Goal: Navigation & Orientation: Find specific page/section

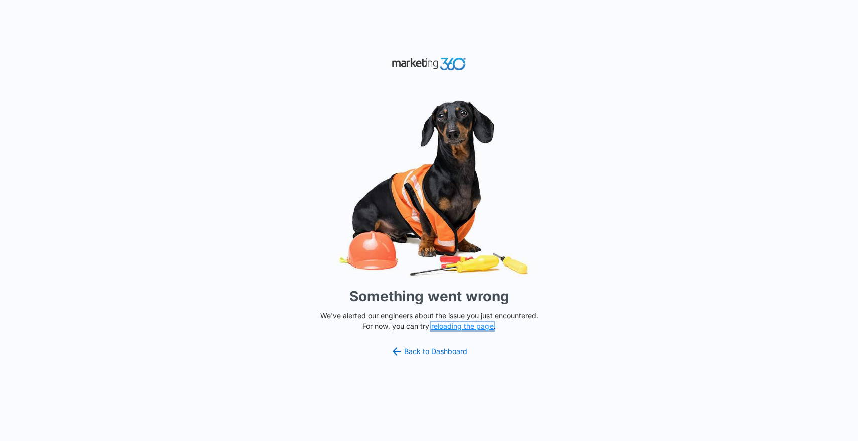
click at [454, 326] on button "reloading the page" at bounding box center [462, 326] width 62 height 8
click at [424, 355] on link "Back to Dashboard" at bounding box center [429, 351] width 77 height 12
click at [450, 329] on button "reloading the page" at bounding box center [462, 326] width 62 height 8
click at [484, 323] on button "reloading the page" at bounding box center [462, 326] width 62 height 8
click at [418, 348] on link "Back to Dashboard" at bounding box center [429, 351] width 77 height 12
